Goal: Task Accomplishment & Management: Manage account settings

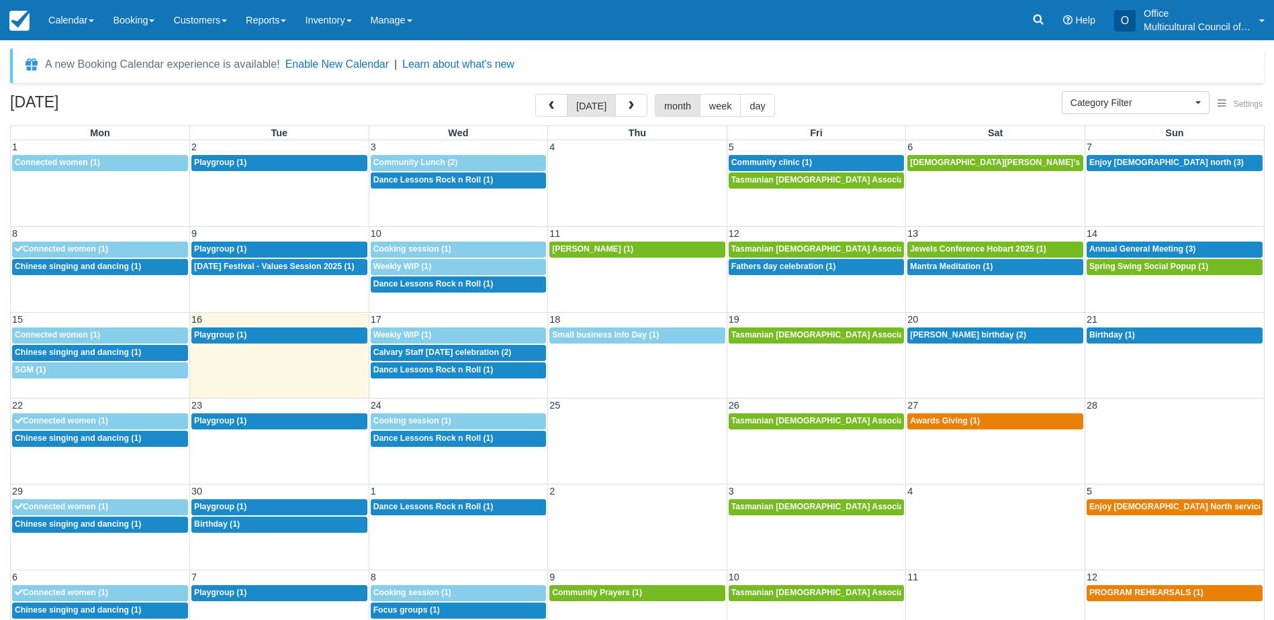
select select
click at [571, 68] on div "A new Booking Calendar experience is available! Enable New Calendar | Learn abo…" at bounding box center [637, 65] width 1254 height 35
click at [95, 526] on span "Chinese singing and dancing (1)" at bounding box center [78, 524] width 126 height 9
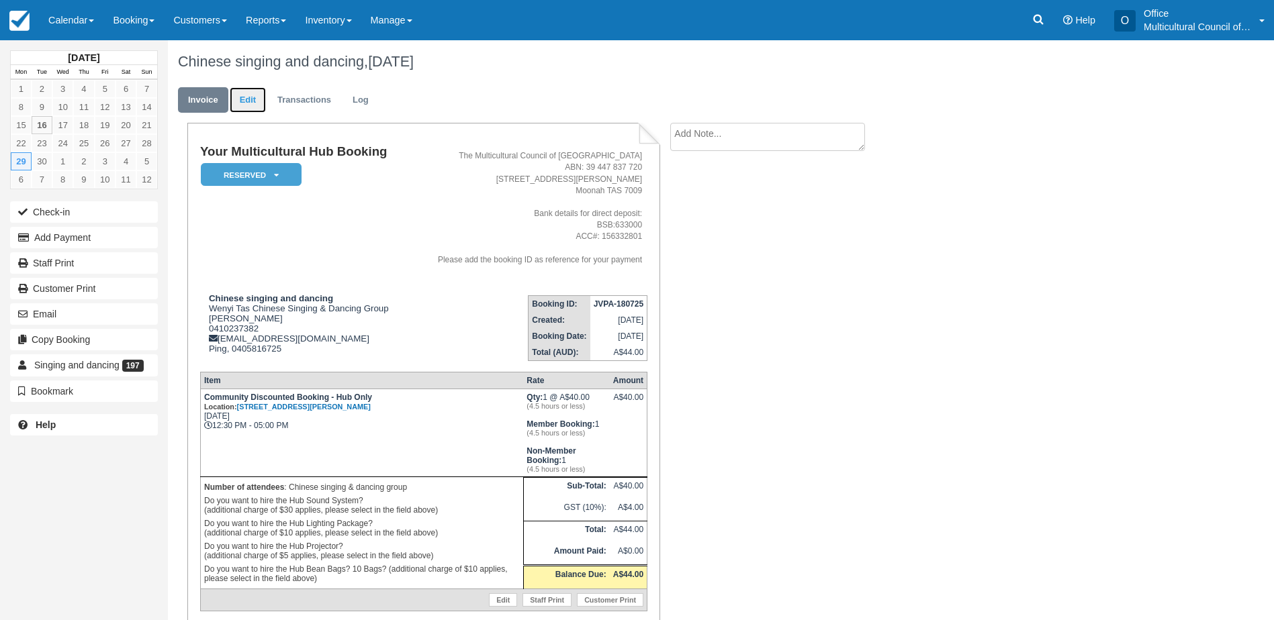
click at [246, 105] on link "Edit" at bounding box center [248, 100] width 36 height 26
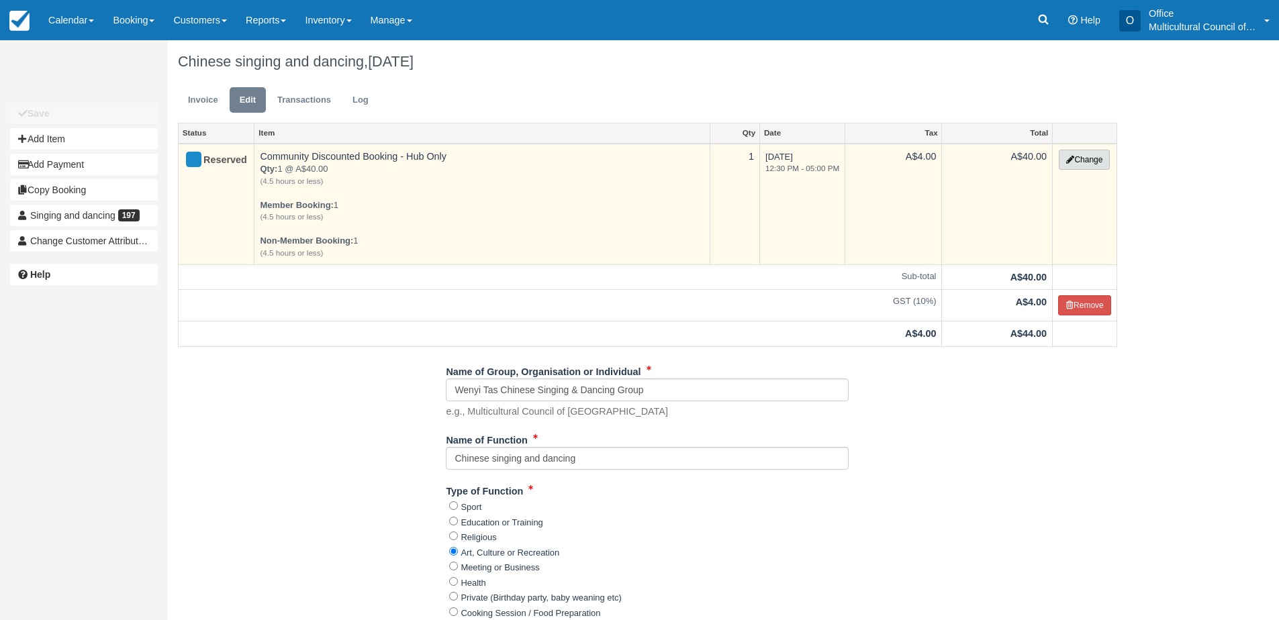
click at [1076, 162] on button "Change" at bounding box center [1084, 160] width 51 height 20
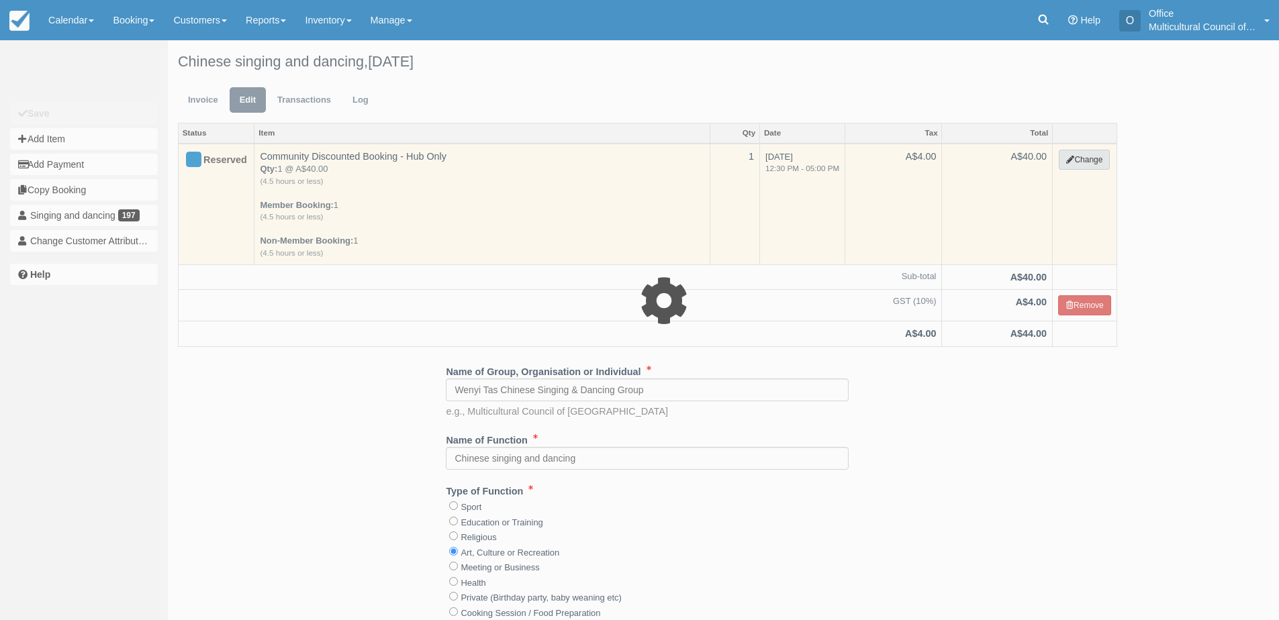
select select "2"
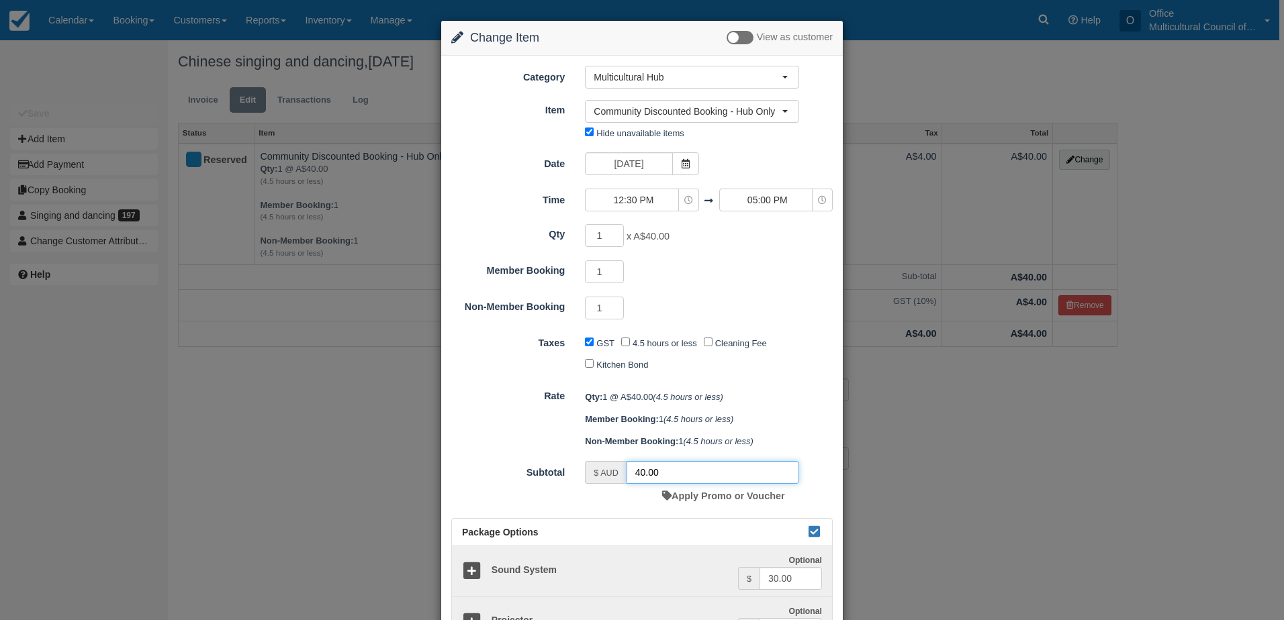
drag, startPoint x: 628, startPoint y: 464, endPoint x: 591, endPoint y: 463, distance: 37.0
click at [591, 463] on div "$ AUD 40.00" at bounding box center [692, 472] width 214 height 23
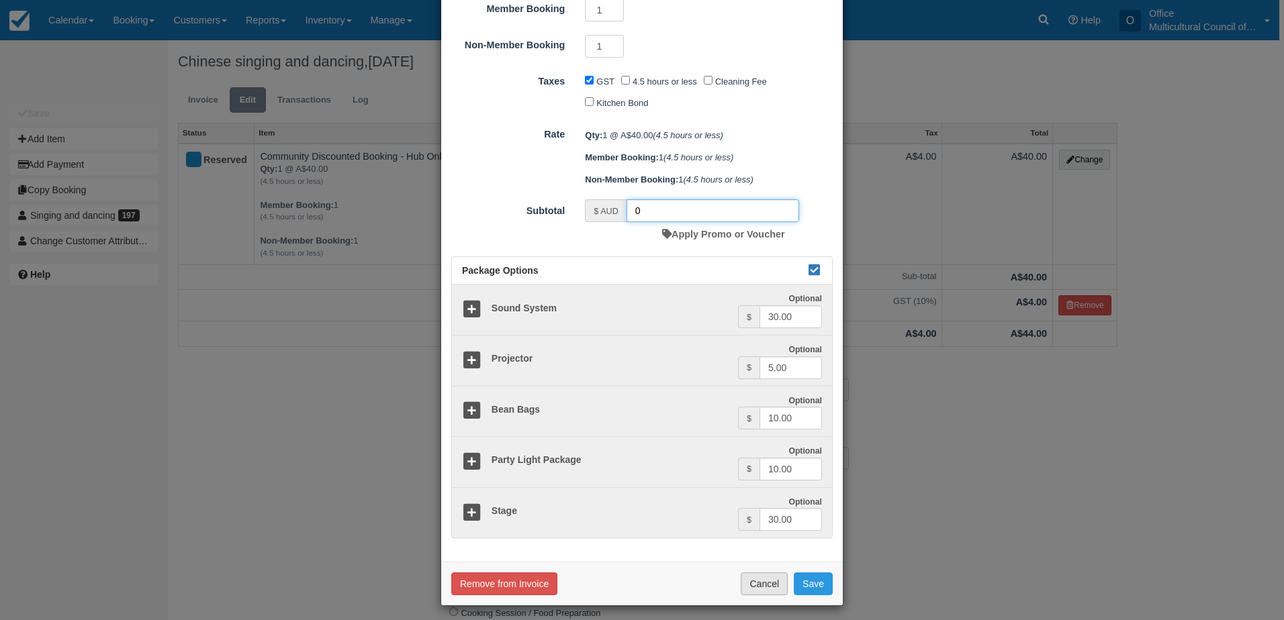
scroll to position [268, 0]
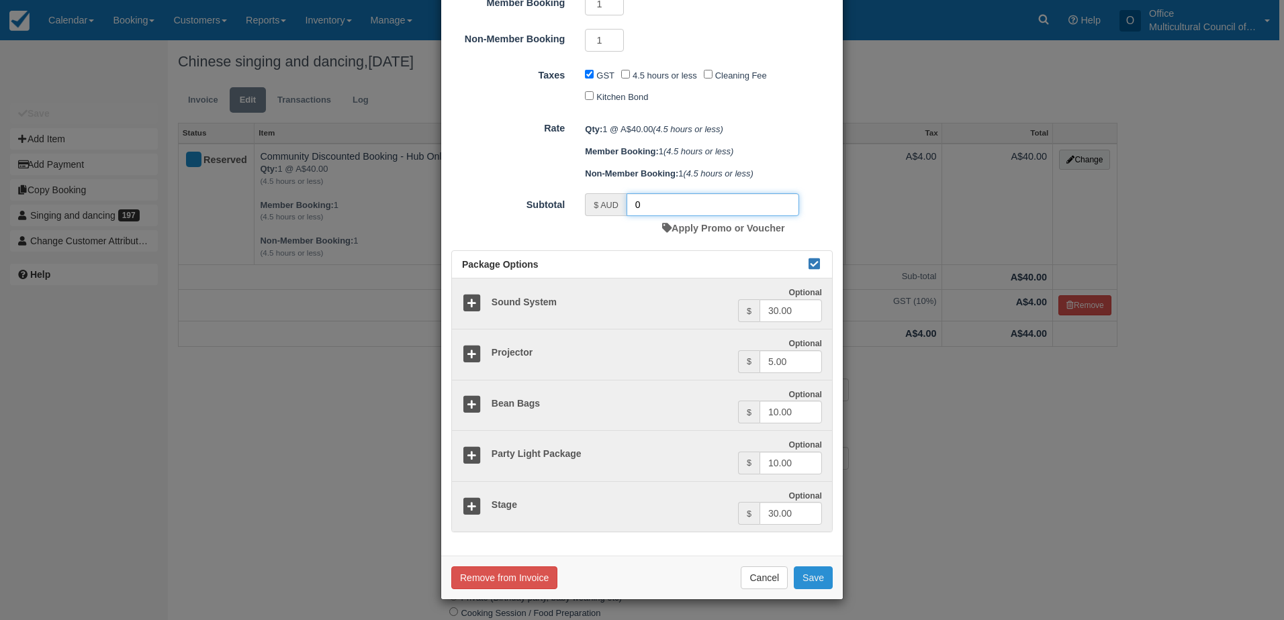
type input "0"
click at [803, 580] on button "Save" at bounding box center [813, 578] width 39 height 23
checkbox input "false"
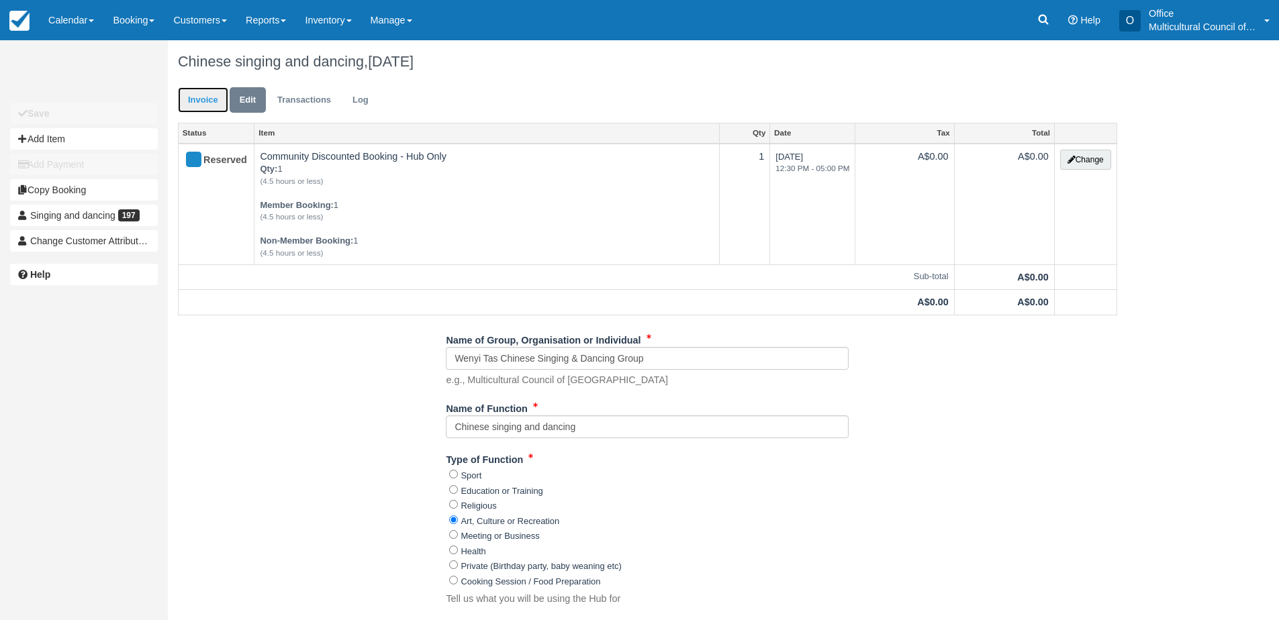
click at [212, 101] on link "Invoice" at bounding box center [203, 100] width 50 height 26
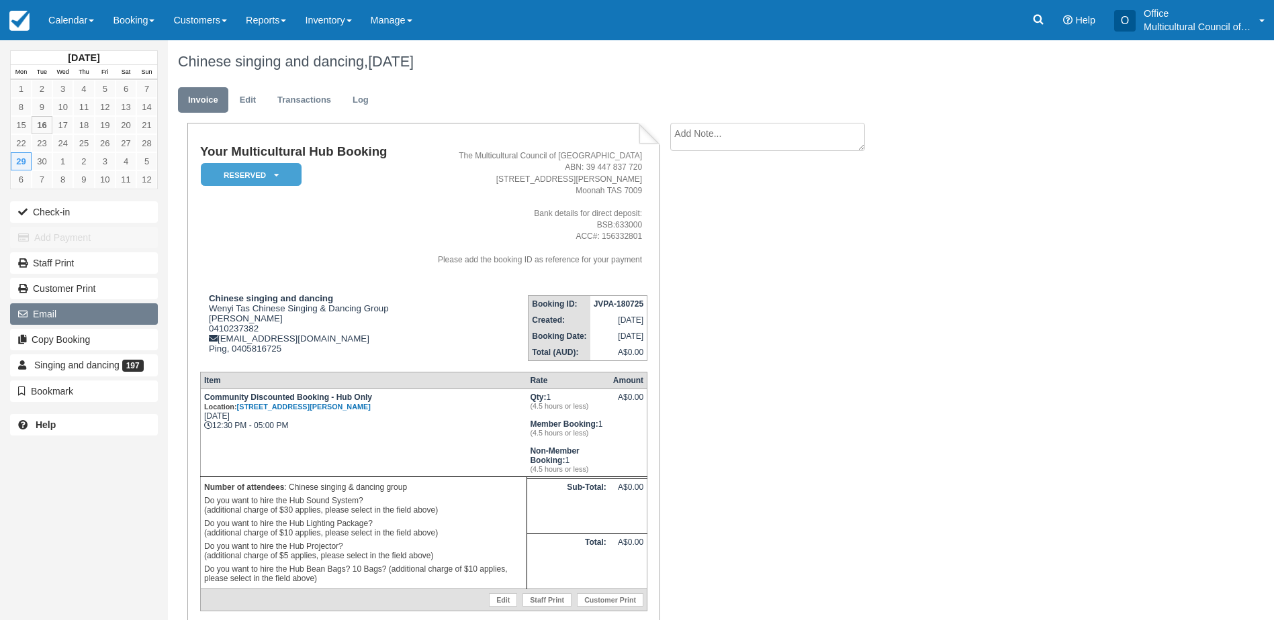
click at [73, 312] on button "Email" at bounding box center [84, 314] width 148 height 21
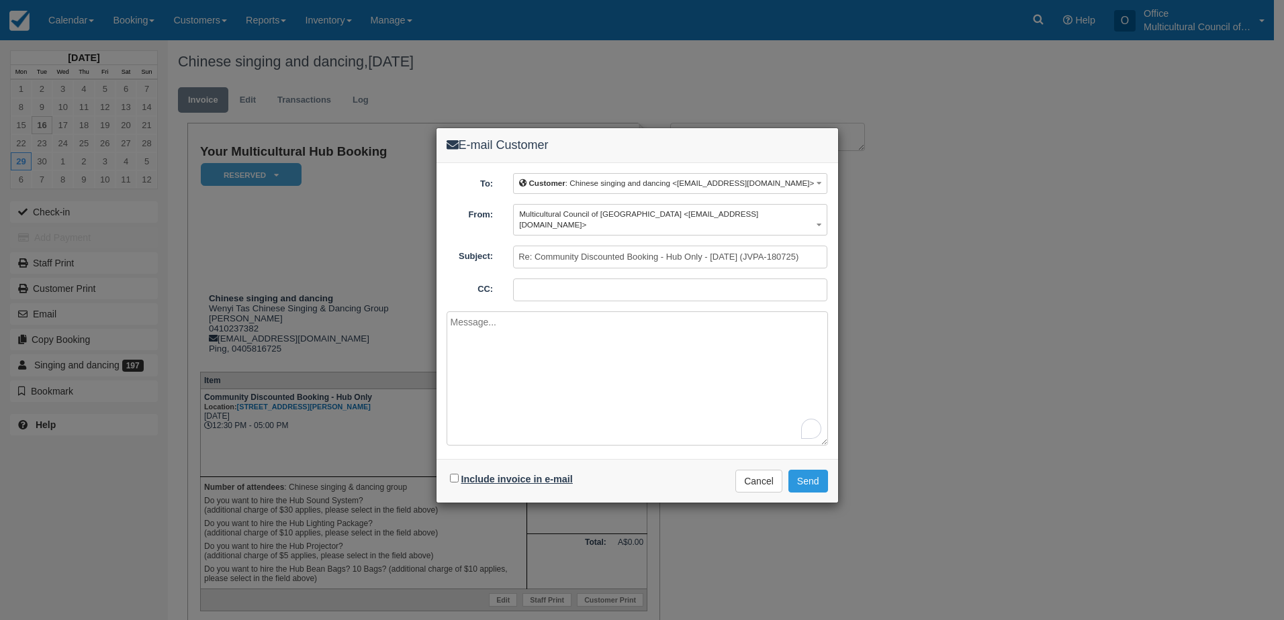
click at [523, 474] on label "Include invoice in e-mail" at bounding box center [516, 479] width 111 height 11
click at [459, 474] on input "Include invoice in e-mail" at bounding box center [454, 478] width 9 height 9
checkbox input "true"
click at [807, 470] on button "Send" at bounding box center [808, 481] width 40 height 23
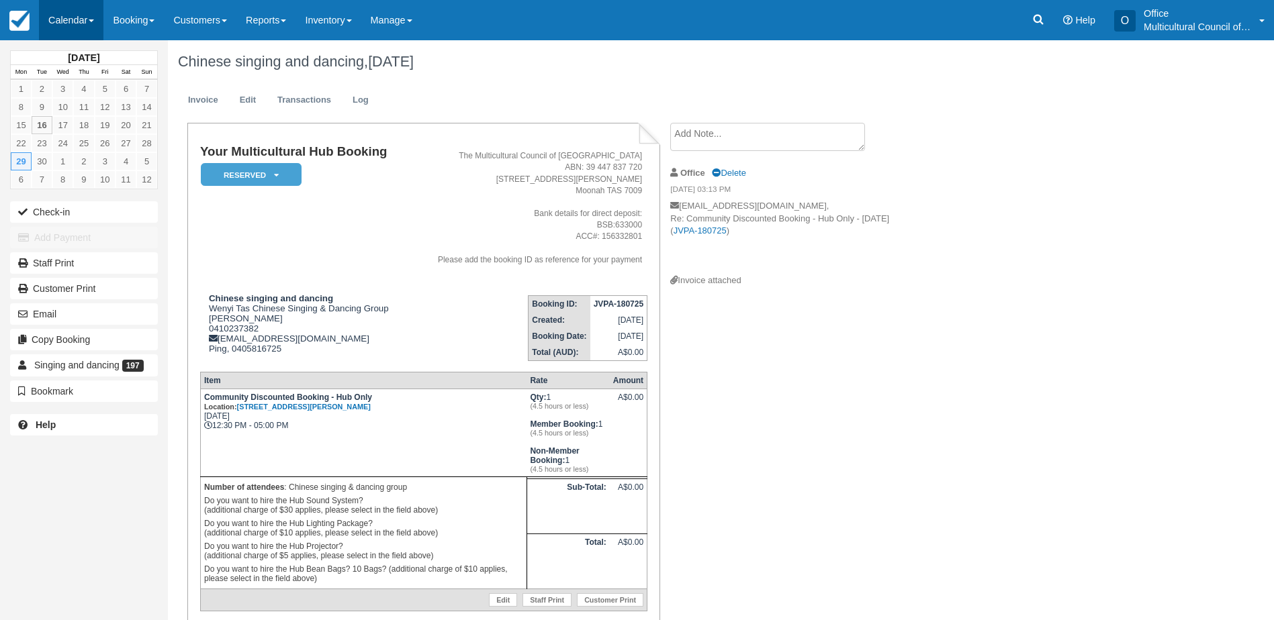
click at [83, 19] on link "Calendar" at bounding box center [71, 20] width 64 height 40
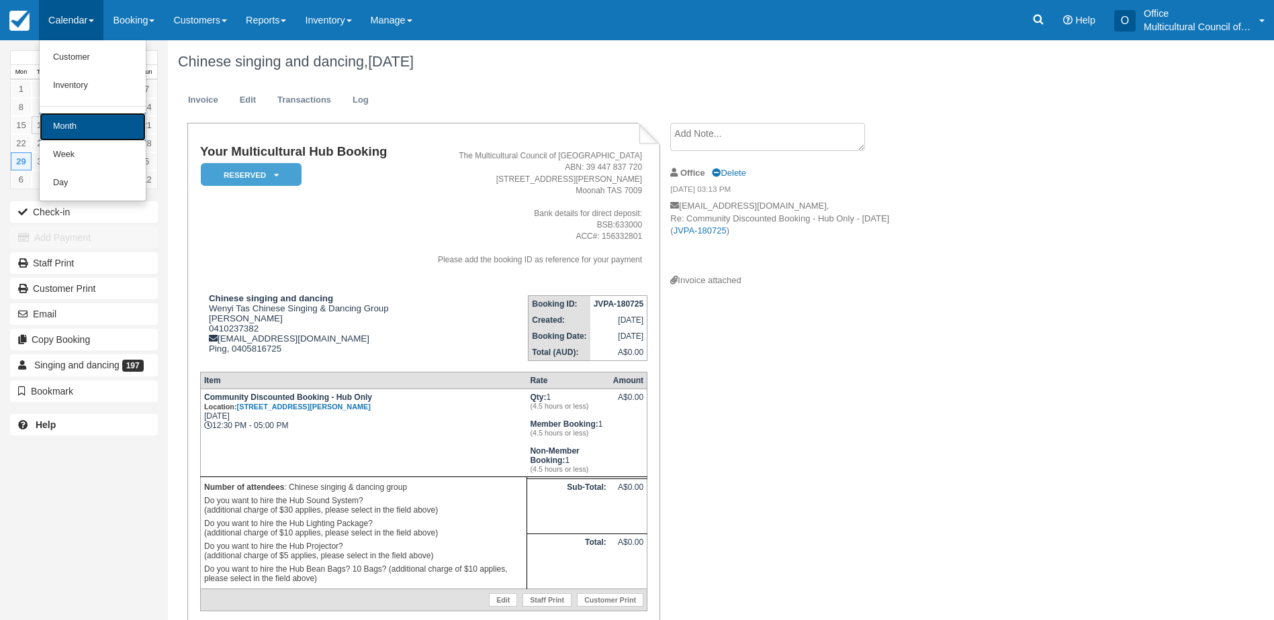
click at [109, 129] on link "Month" at bounding box center [93, 127] width 106 height 28
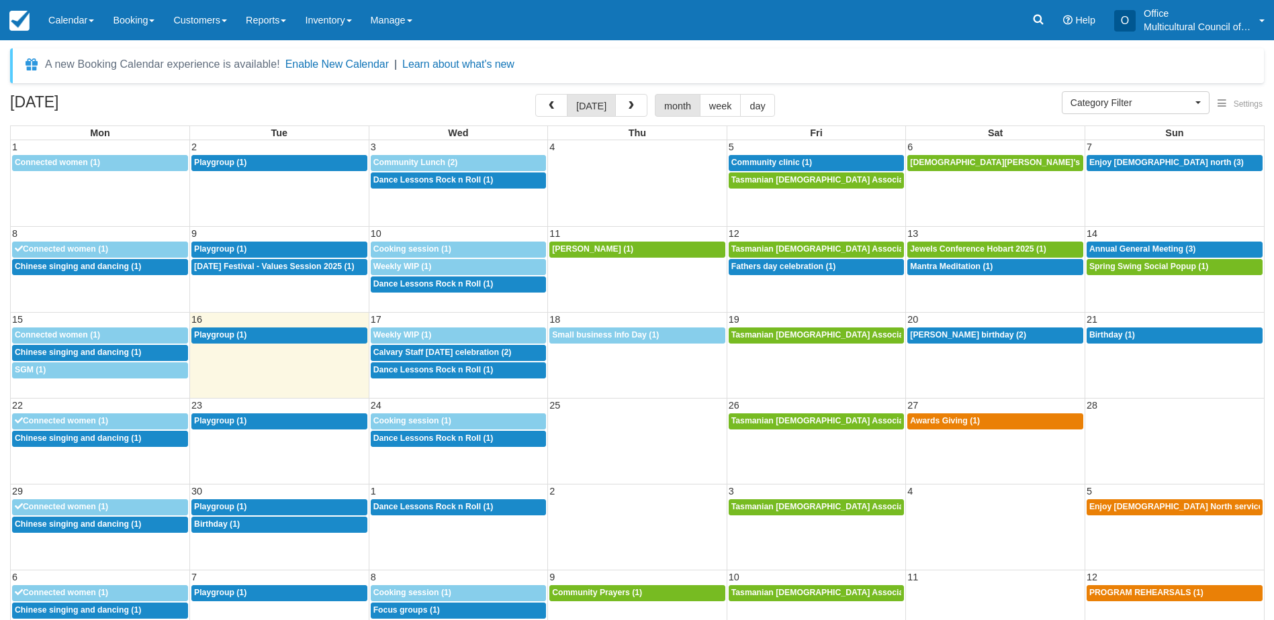
select select
